Goal: Navigation & Orientation: Find specific page/section

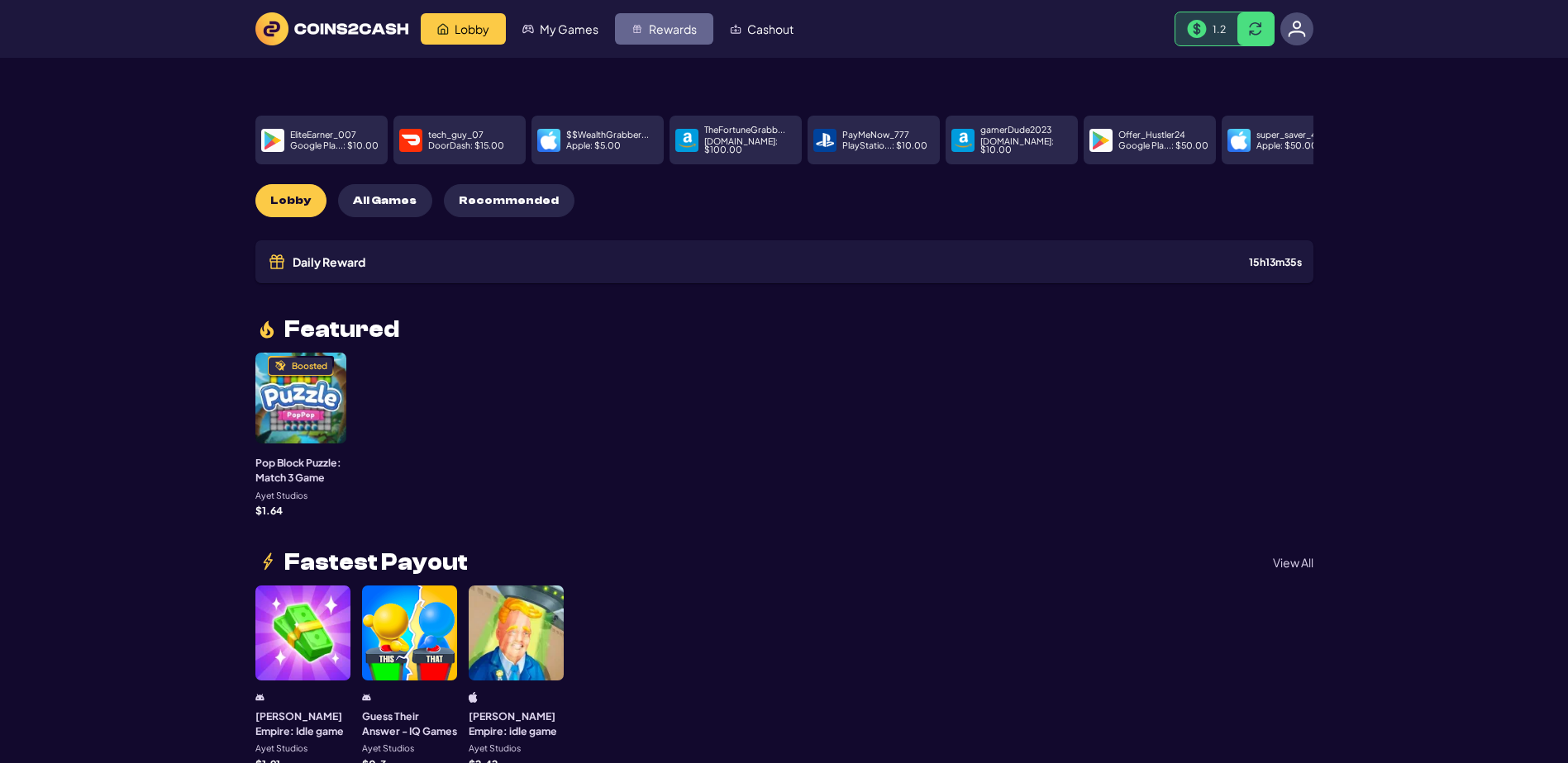
click at [713, 44] on link "Rewards" at bounding box center [664, 29] width 99 height 32
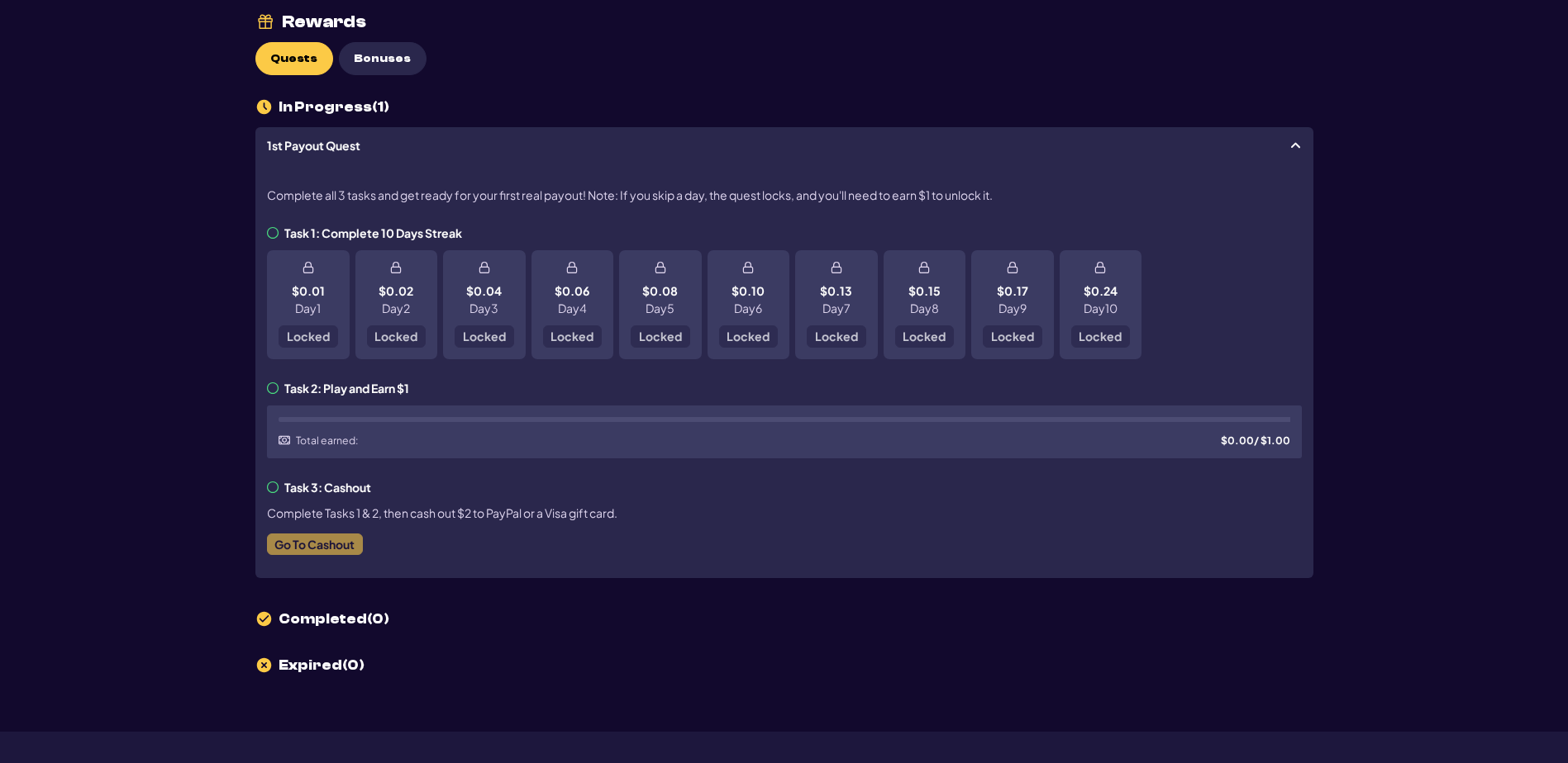
scroll to position [83, 0]
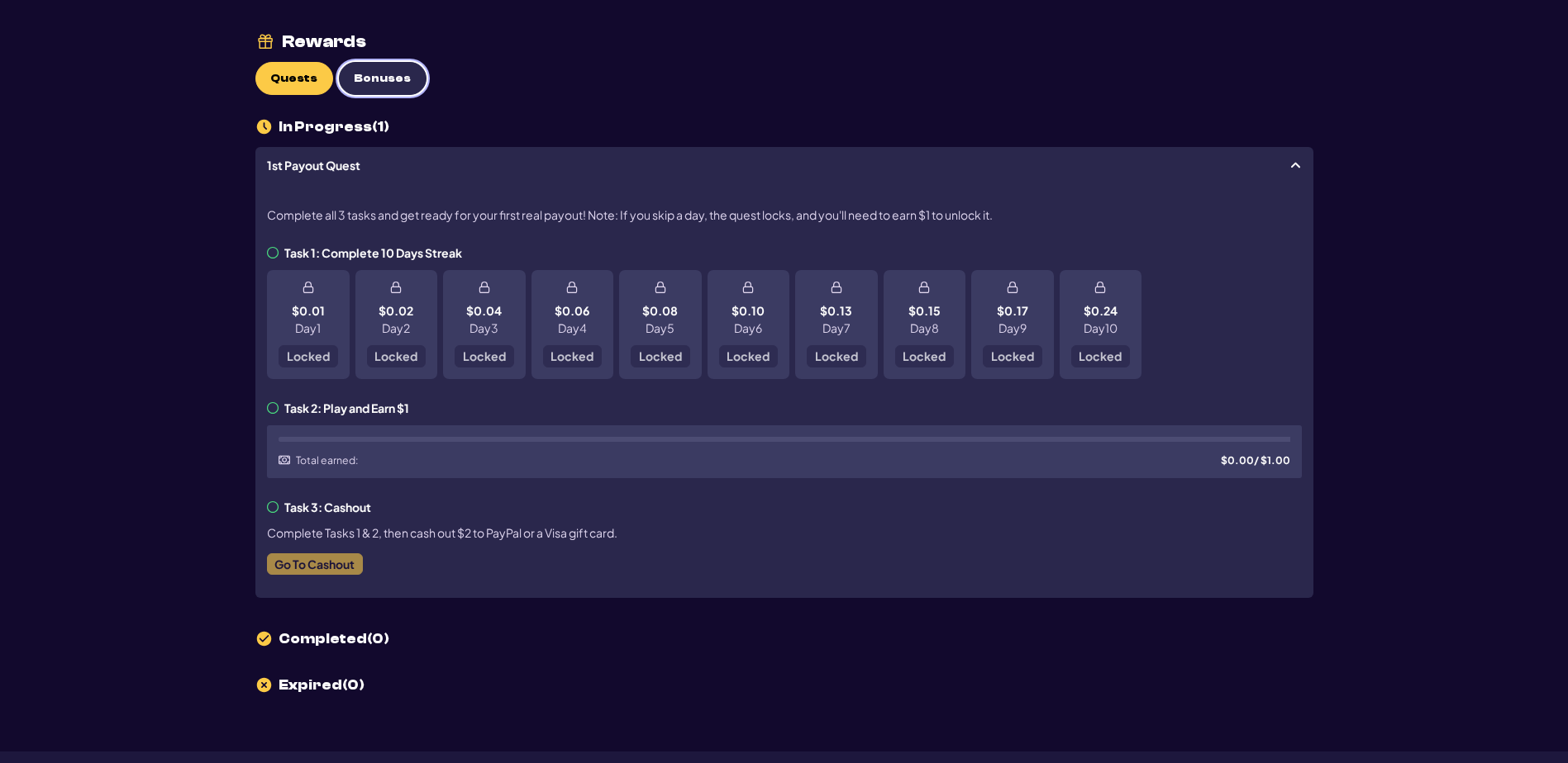
click at [410, 86] on span "Bonuses" at bounding box center [383, 79] width 57 height 14
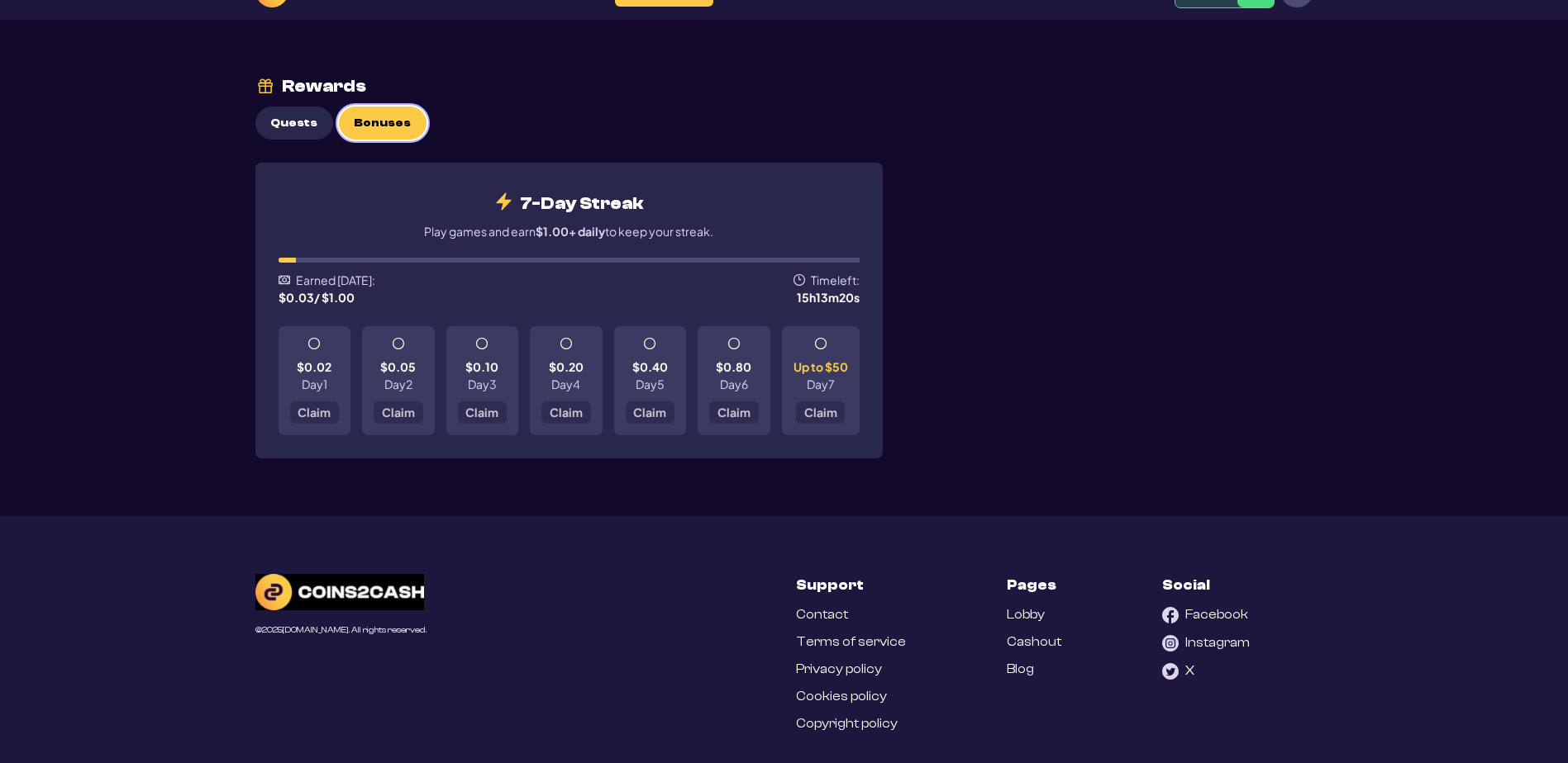
scroll to position [0, 0]
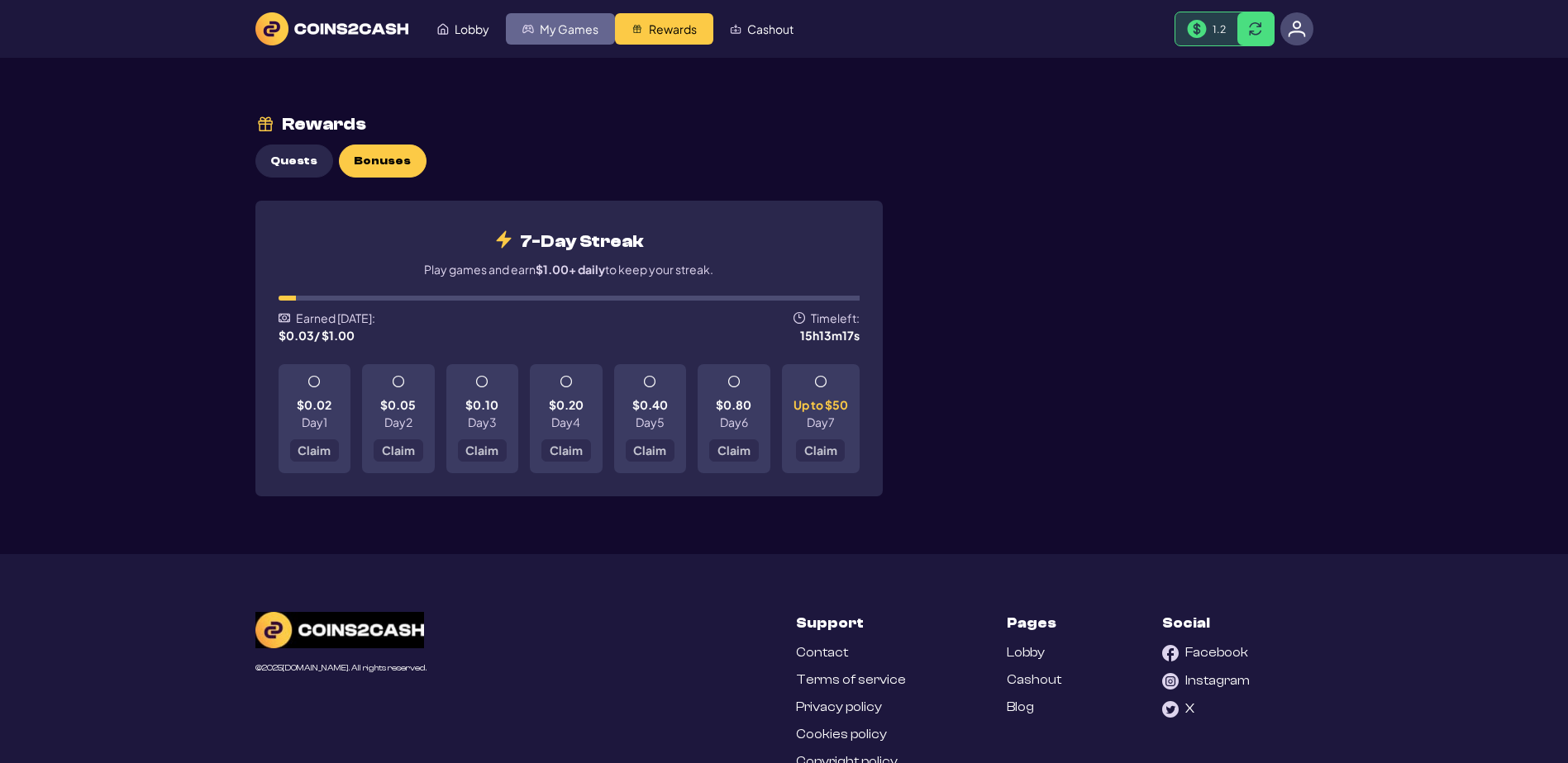
click at [599, 35] on span "My Games" at bounding box center [568, 29] width 58 height 12
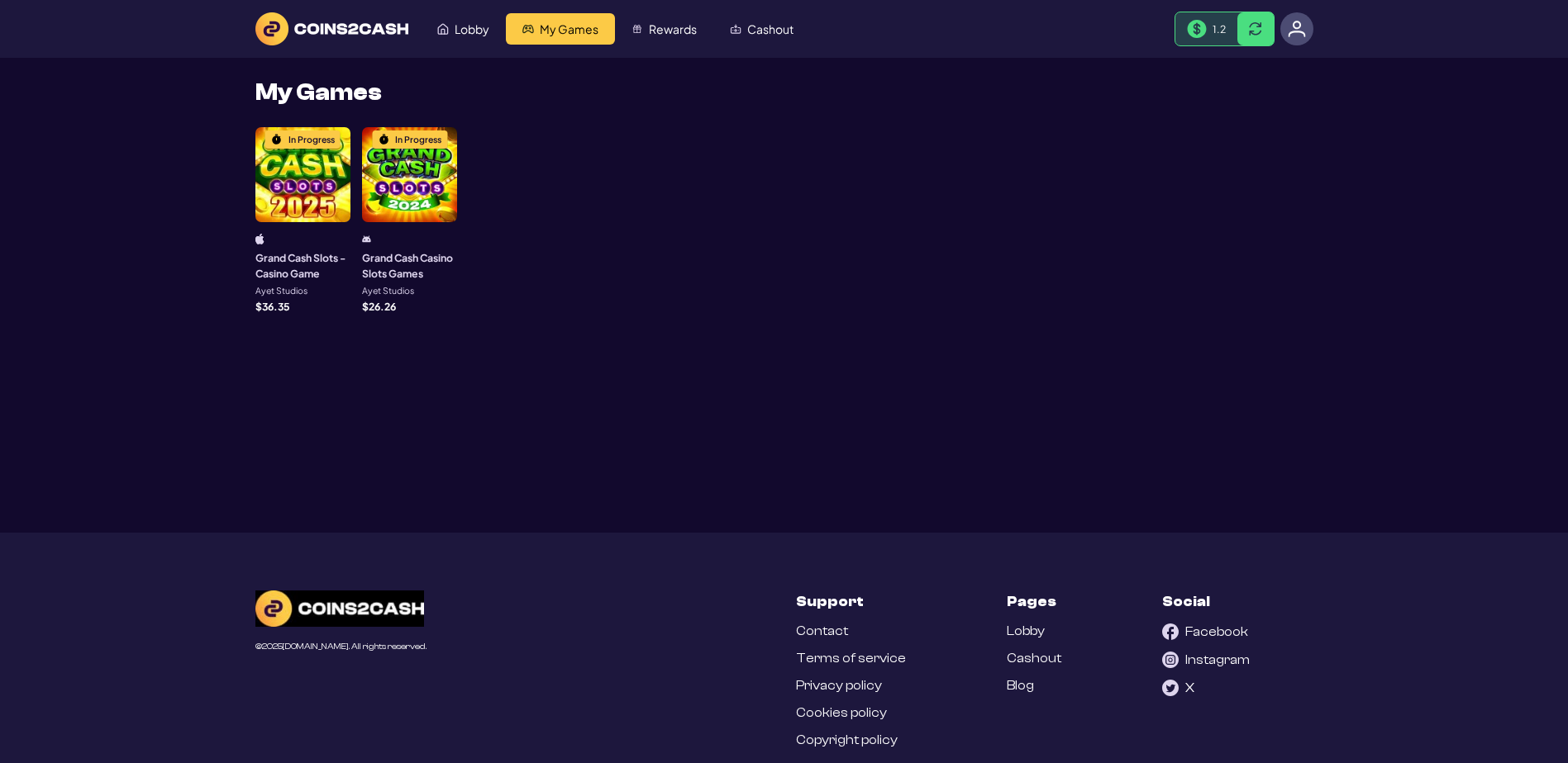
click at [279, 222] on div "In Progress" at bounding box center [303, 174] width 95 height 95
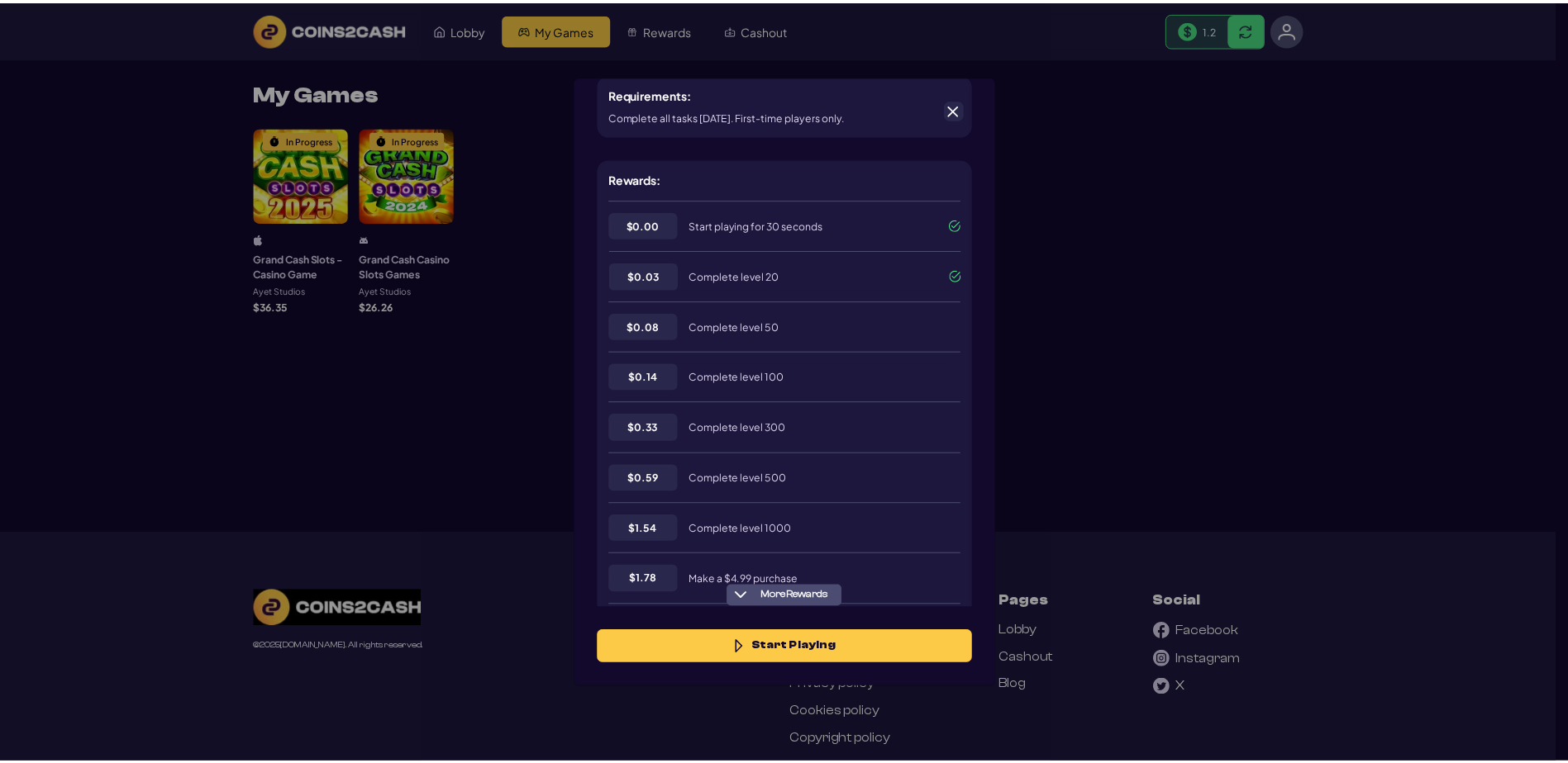
scroll to position [330, 0]
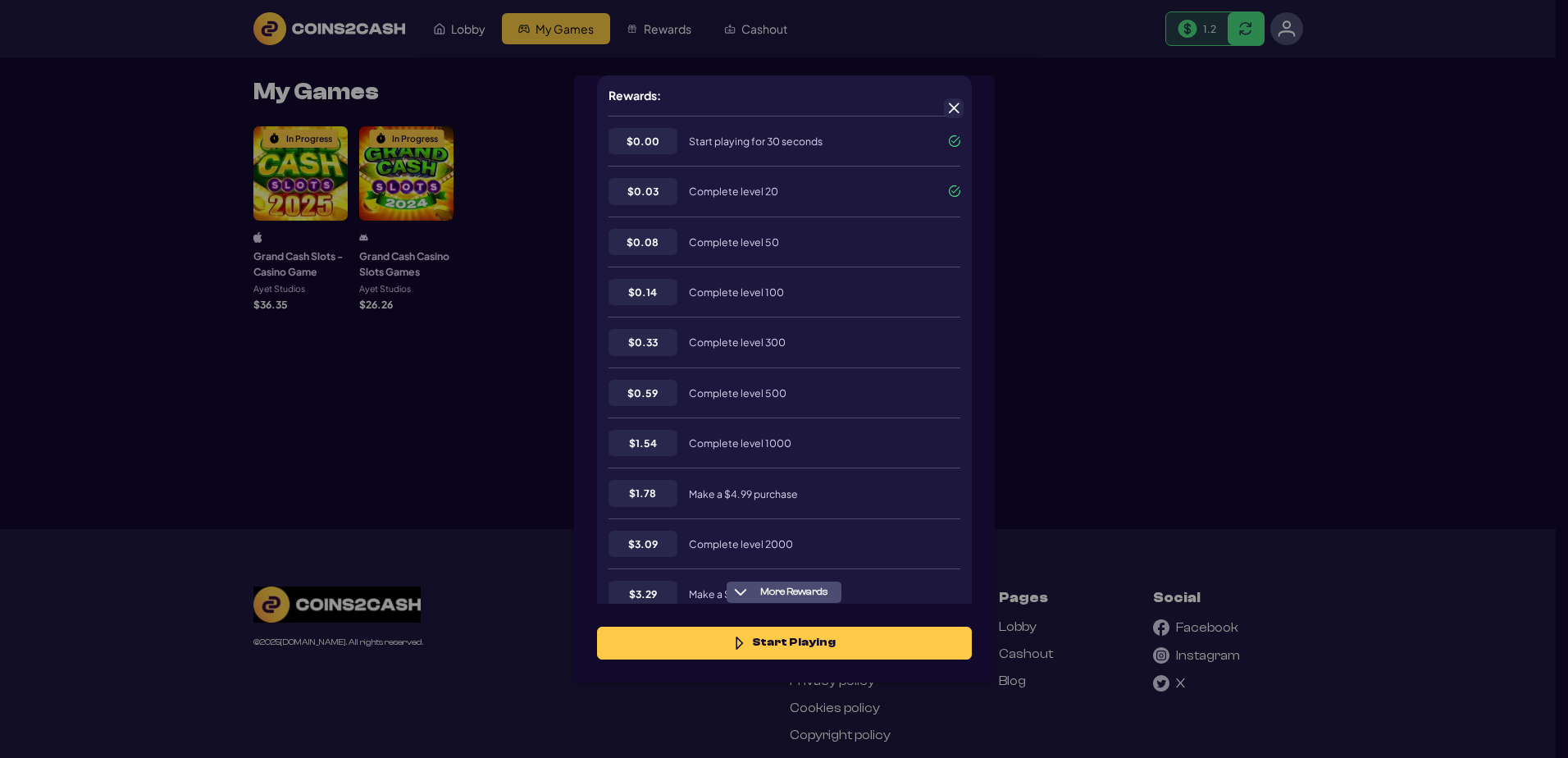
click at [959, 109] on span at bounding box center [953, 108] width 15 height 15
